Goal: Task Accomplishment & Management: Manage account settings

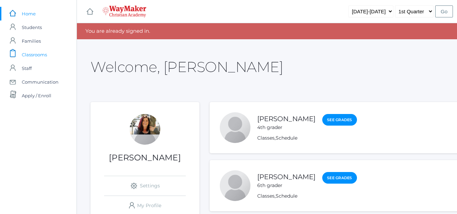
click at [35, 54] on span "Classrooms" at bounding box center [34, 55] width 25 height 14
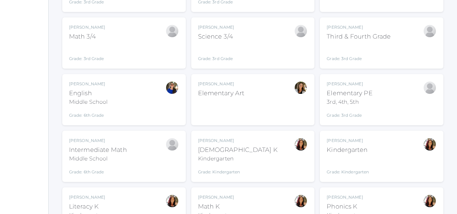
scroll to position [142, 28]
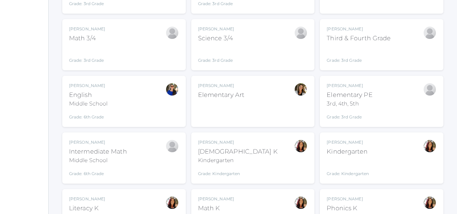
click at [85, 149] on div "Intermediate Math" at bounding box center [98, 151] width 58 height 9
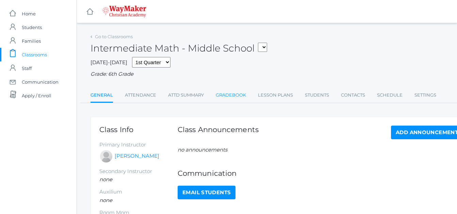
click at [228, 97] on link "Gradebook" at bounding box center [231, 95] width 30 height 14
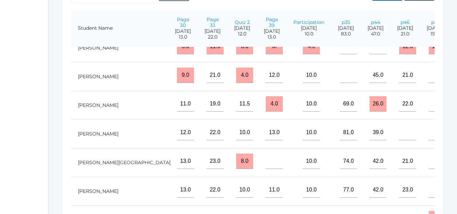
scroll to position [96, 467]
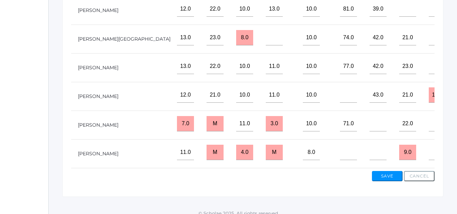
scroll to position [286, 28]
